Goal: Information Seeking & Learning: Find specific fact

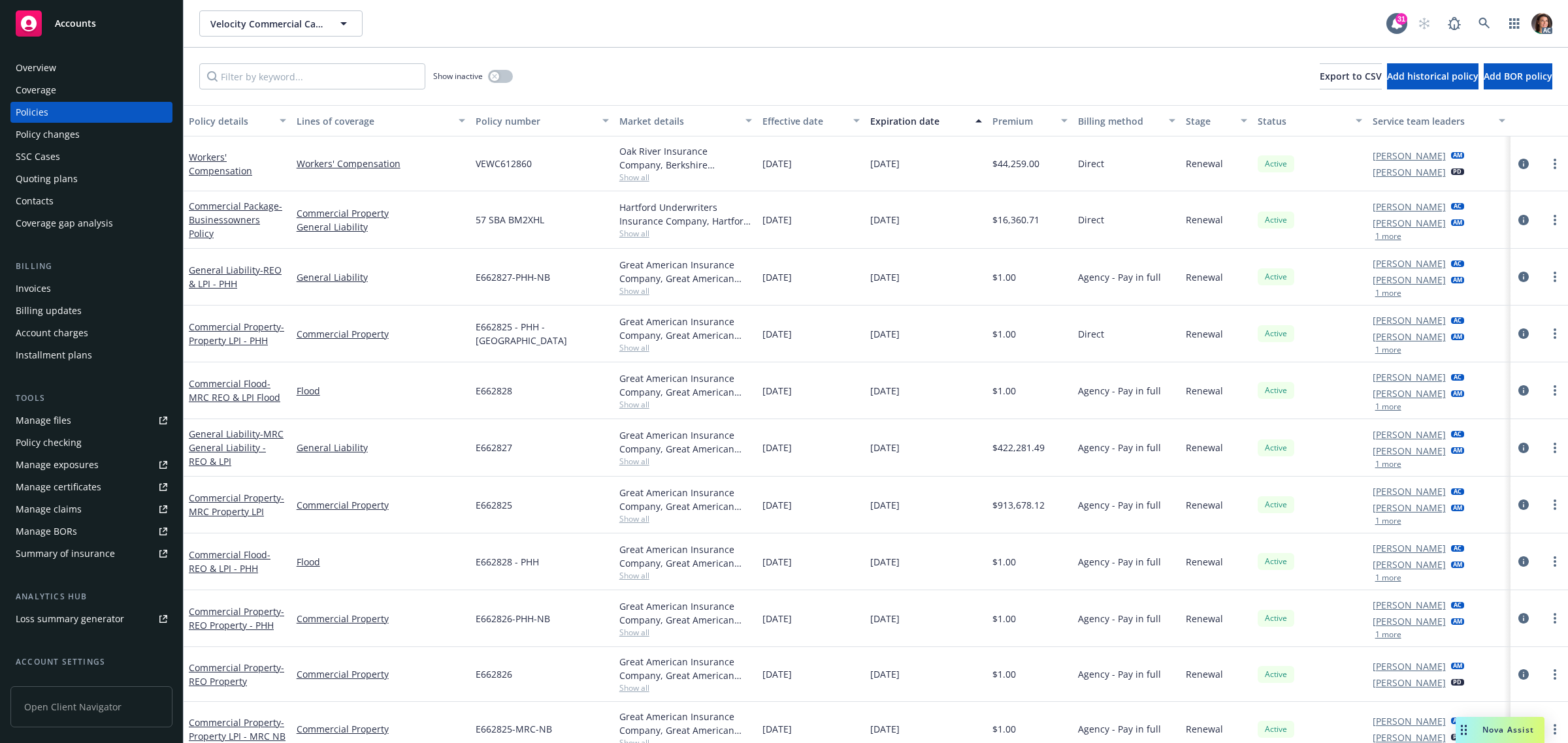
click at [41, 294] on div "Invoices" at bounding box center [34, 289] width 35 height 21
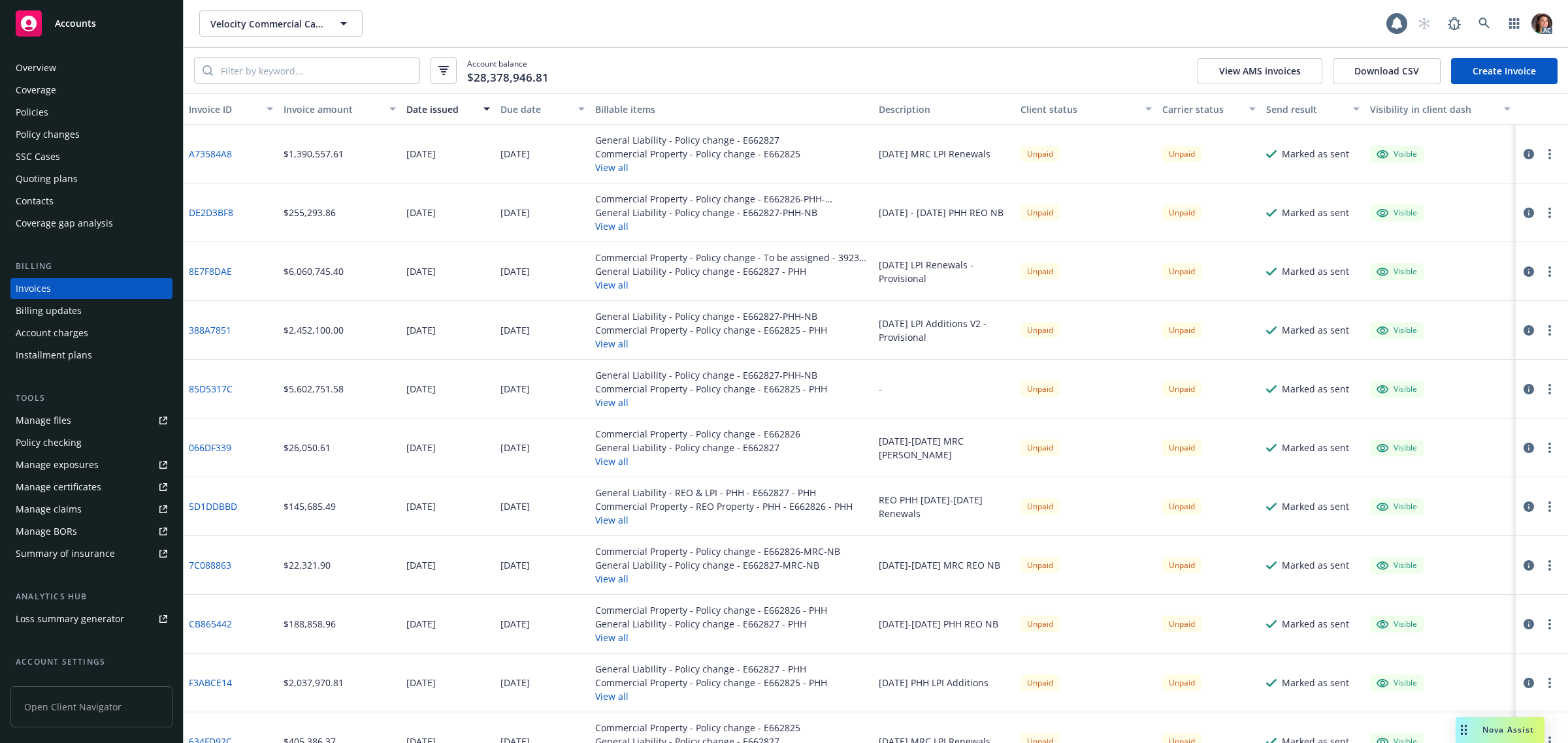
click at [1524, 153] on icon "button" at bounding box center [1529, 154] width 10 height 10
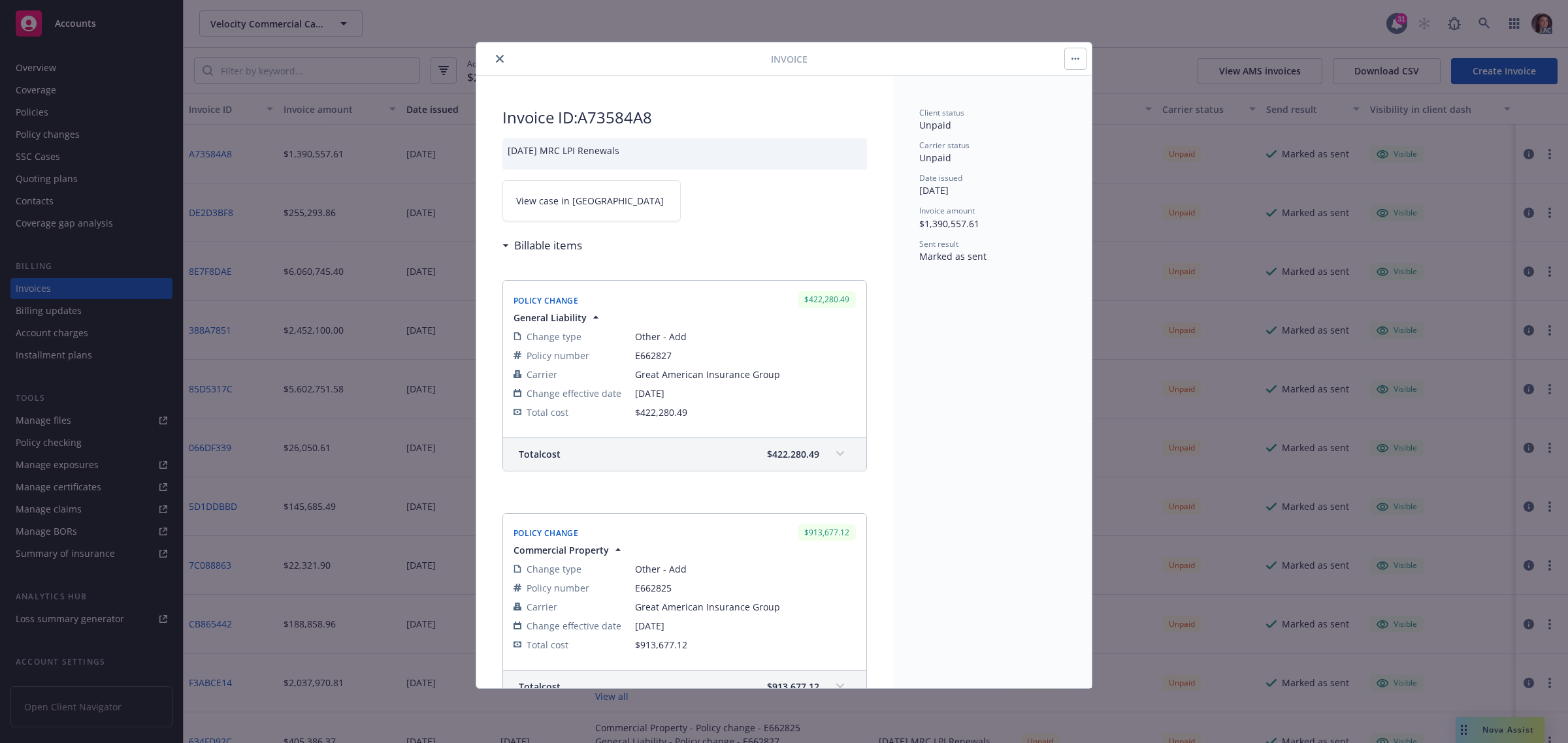
click at [581, 201] on span "View case in SSC" at bounding box center [590, 201] width 148 height 14
click at [497, 58] on icon "close" at bounding box center [500, 59] width 8 height 8
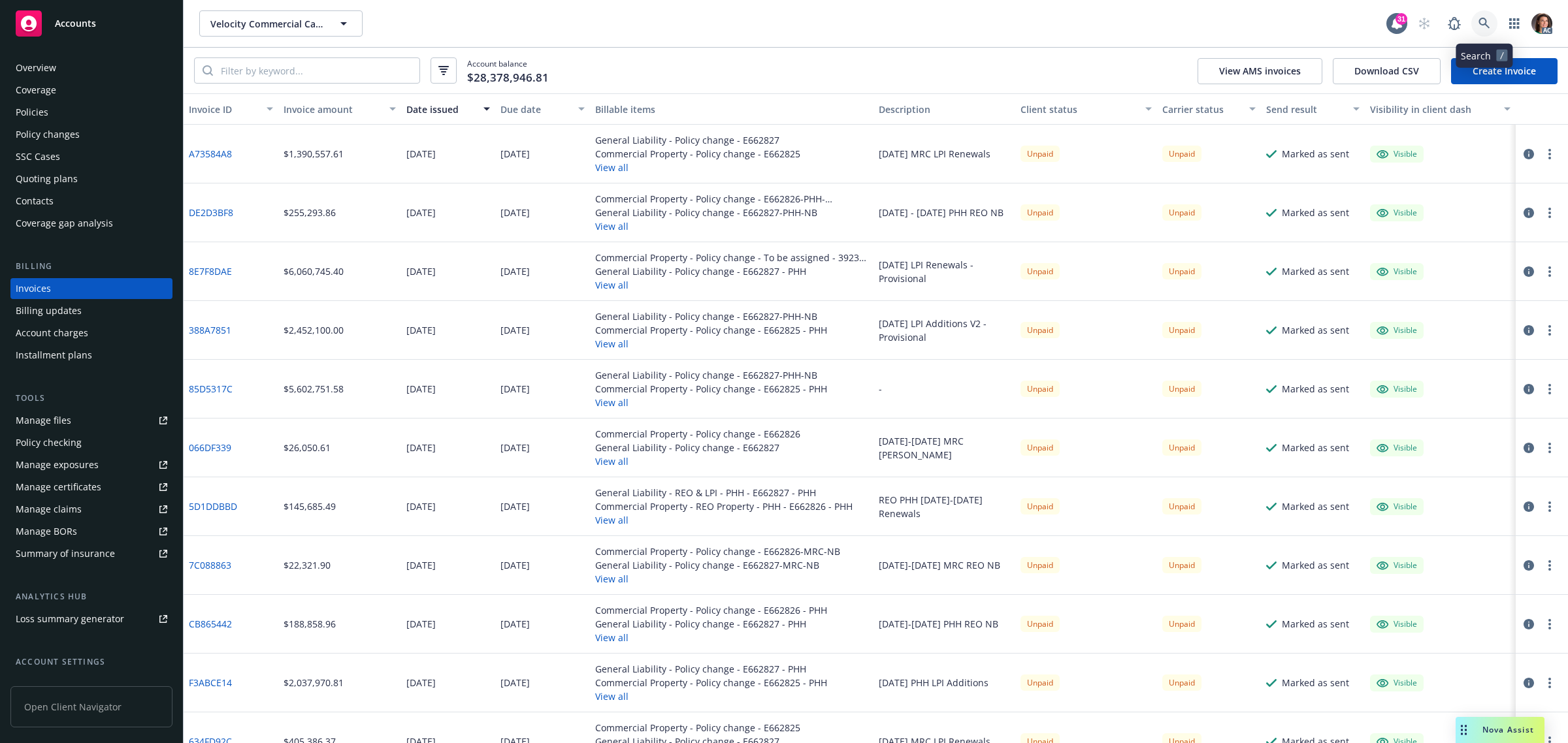
click at [1482, 26] on icon at bounding box center [1485, 23] width 12 height 12
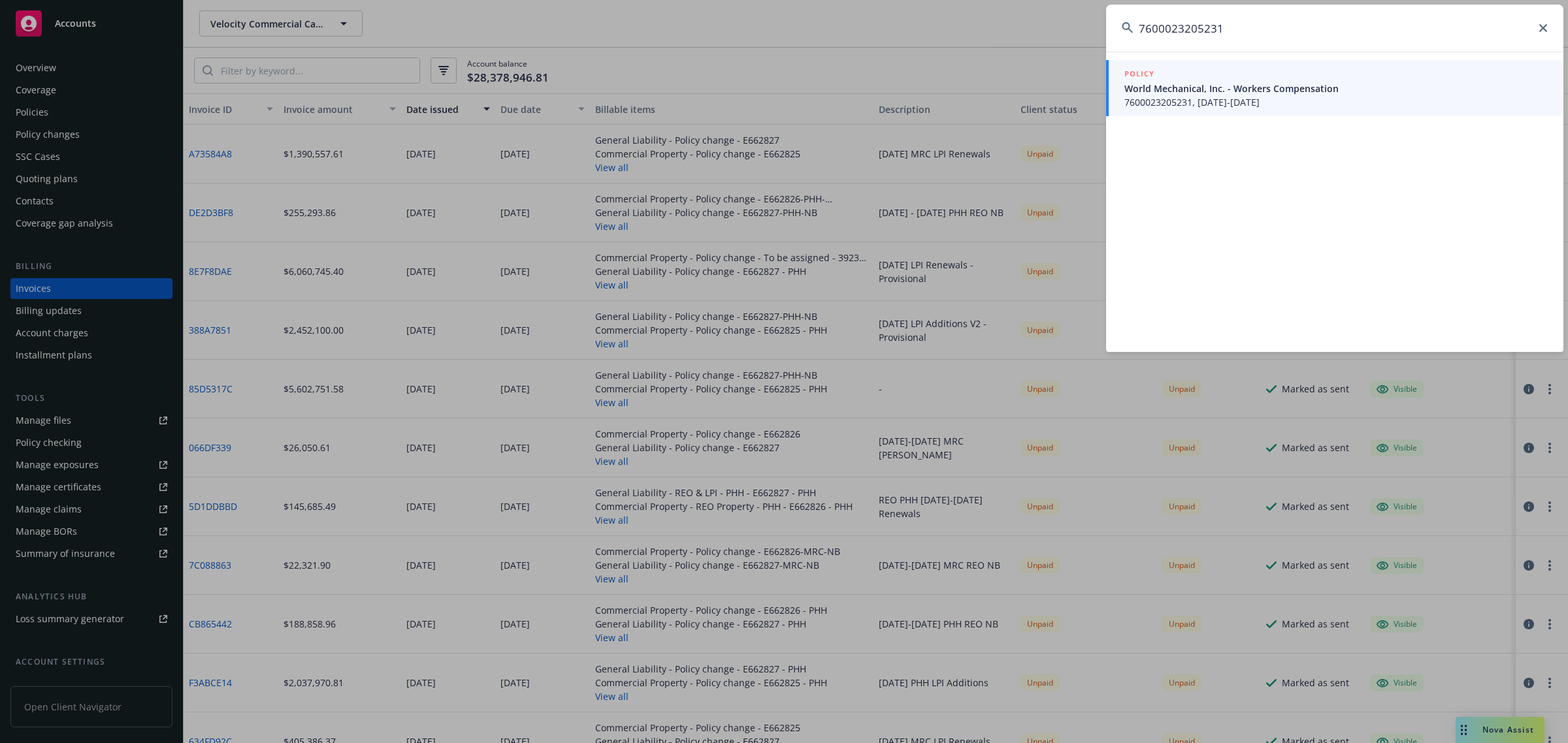
type input "7600023205231"
click at [1177, 91] on span "World Mechanical, Inc. - Workers Compensation" at bounding box center [1336, 88] width 423 height 14
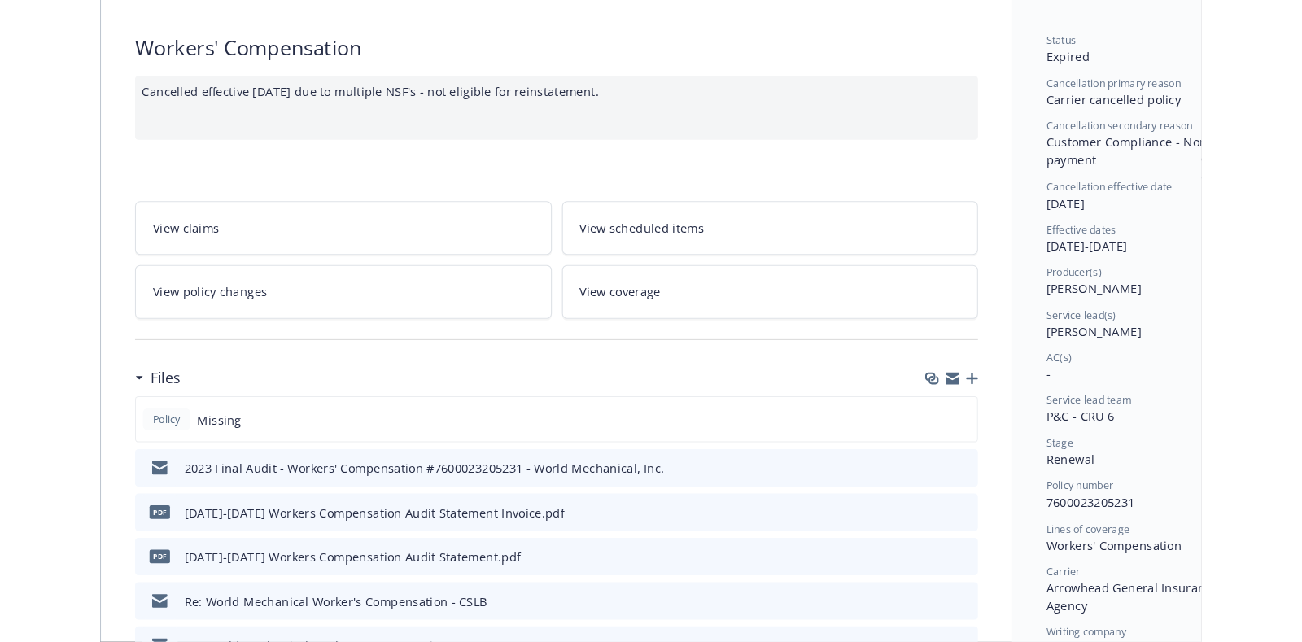
scroll to position [101, 0]
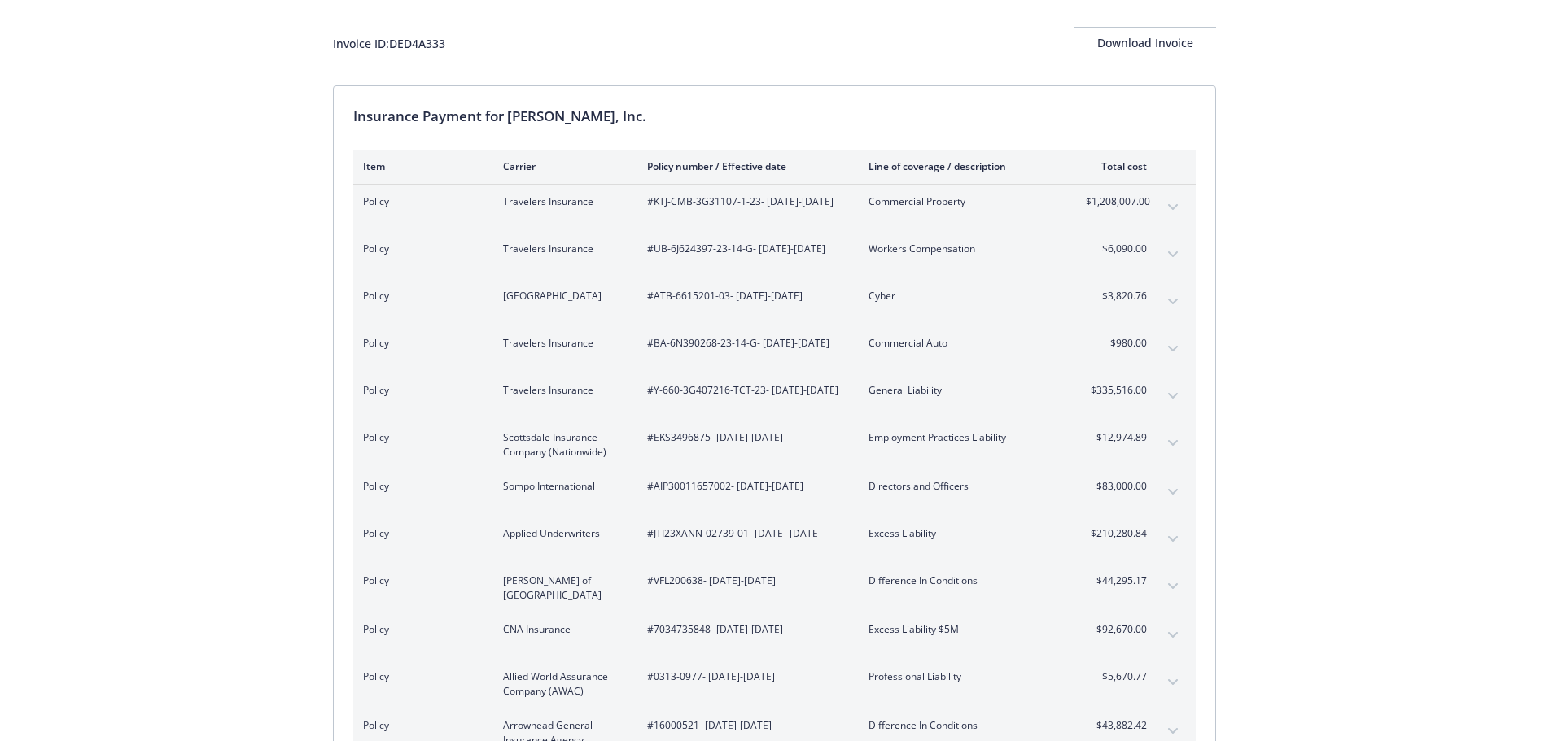
scroll to position [81, 0]
click at [413, 46] on div "Invoice ID: DED4A333" at bounding box center [389, 45] width 112 height 17
copy div "DED4A333"
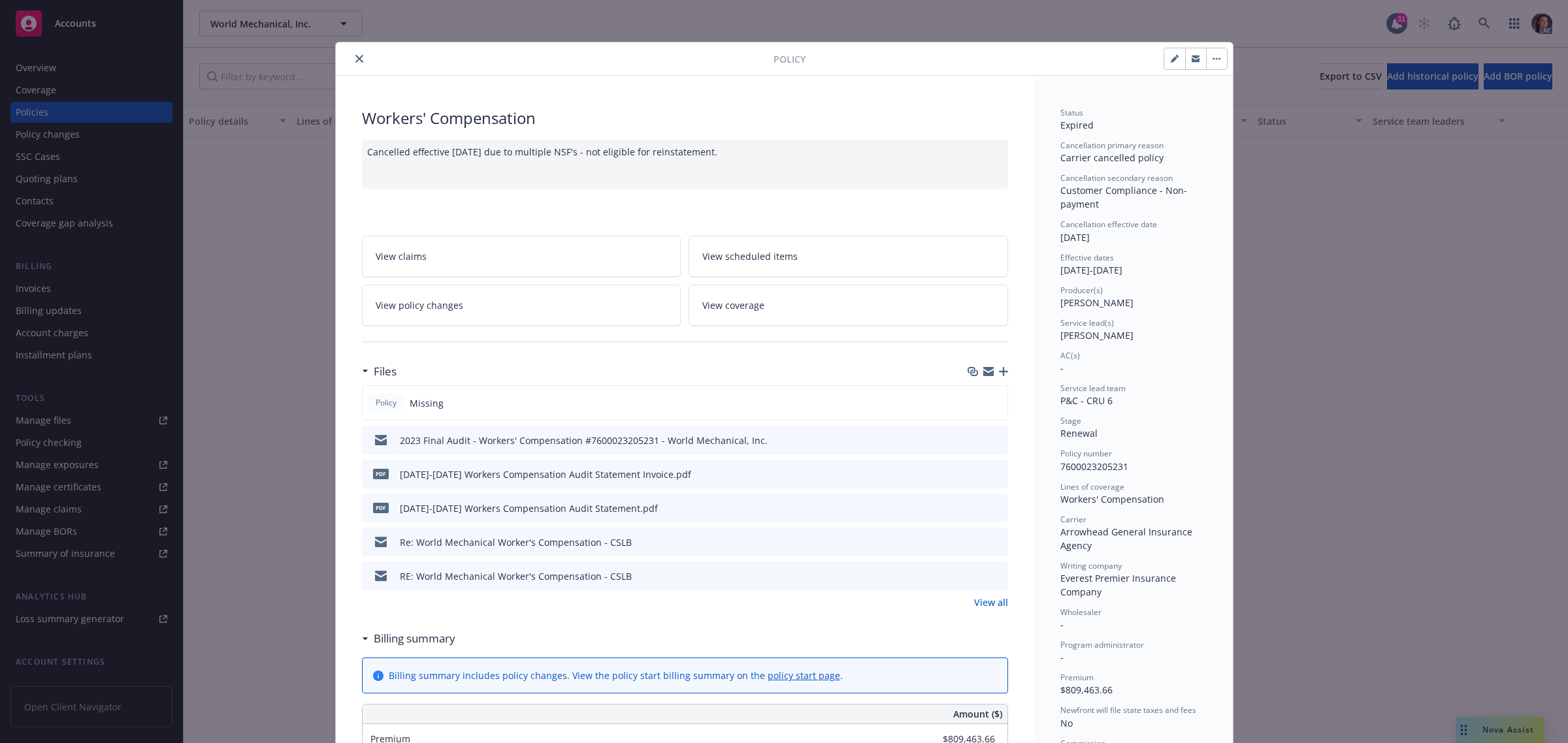
click at [356, 56] on icon "close" at bounding box center [360, 59] width 8 height 8
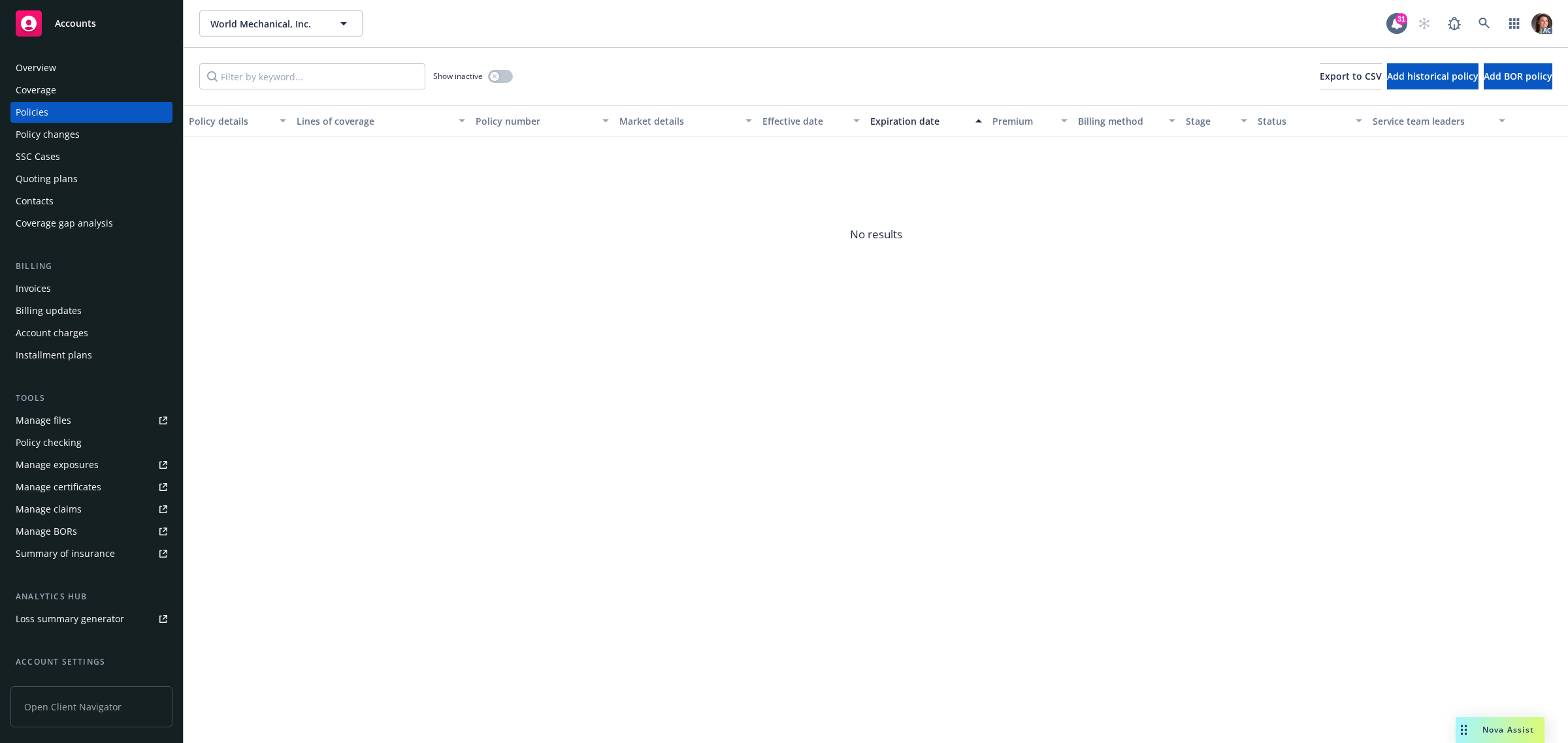
click at [38, 293] on div "Invoices" at bounding box center [34, 289] width 35 height 21
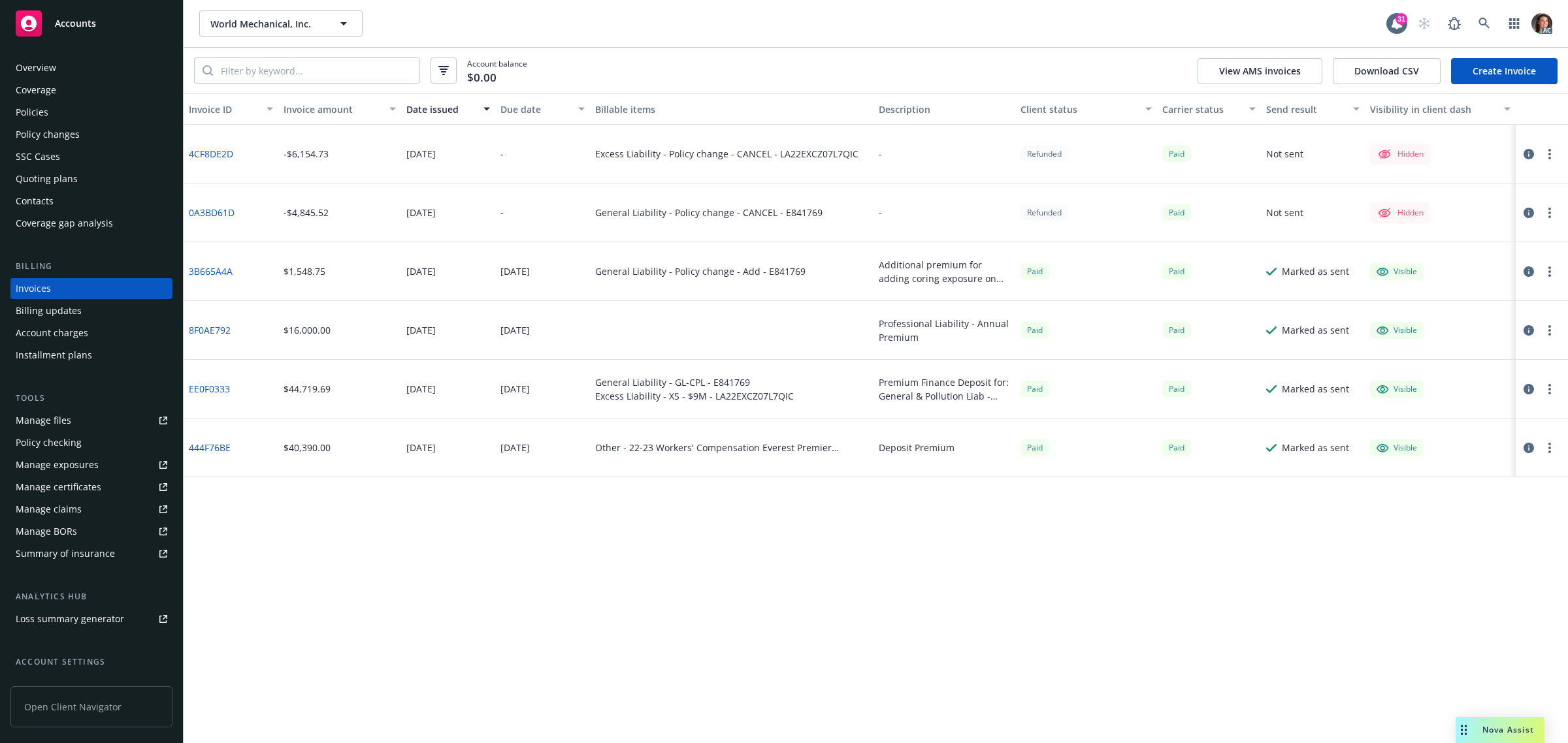
click at [219, 270] on link "3B665A4A" at bounding box center [210, 271] width 44 height 14
